Goal: Task Accomplishment & Management: Understand process/instructions

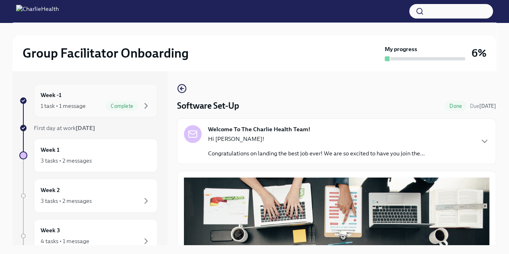
click at [117, 88] on div "Week -1 1 task • 1 message Complete" at bounding box center [96, 101] width 124 height 34
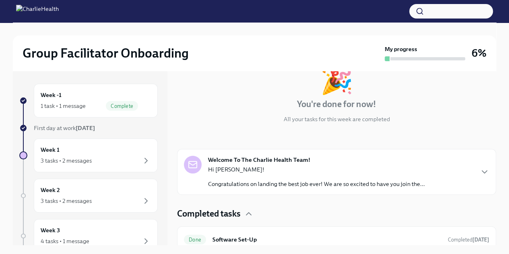
scroll to position [61, 0]
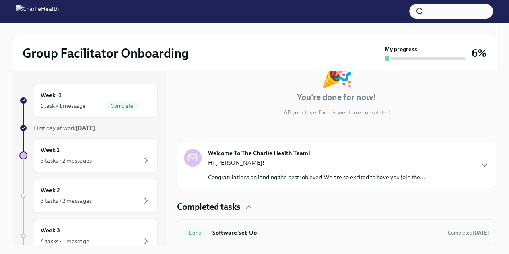
click at [281, 235] on h6 "Software Set-Up" at bounding box center [326, 232] width 229 height 9
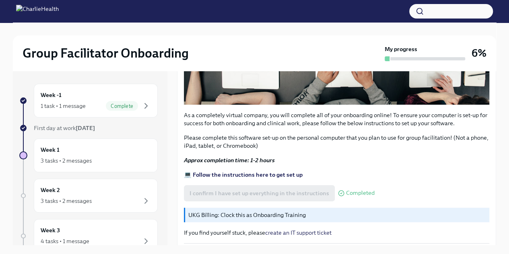
scroll to position [280, 0]
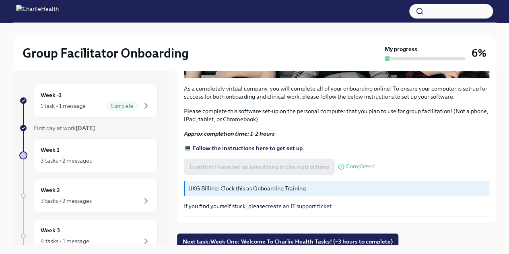
drag, startPoint x: 489, startPoint y: 206, endPoint x: 496, endPoint y: 223, distance: 17.9
click at [496, 223] on div "Software Set-Up Done Due [DATE] Welcome To The Charlie Health Team! Hi [PERSON_…" at bounding box center [336, 158] width 319 height 174
click at [220, 238] on span "Next task : Week One: Welcome To Charlie Health Tasks! (~3 hours to complete)" at bounding box center [288, 241] width 210 height 8
